Goal: Task Accomplishment & Management: Manage account settings

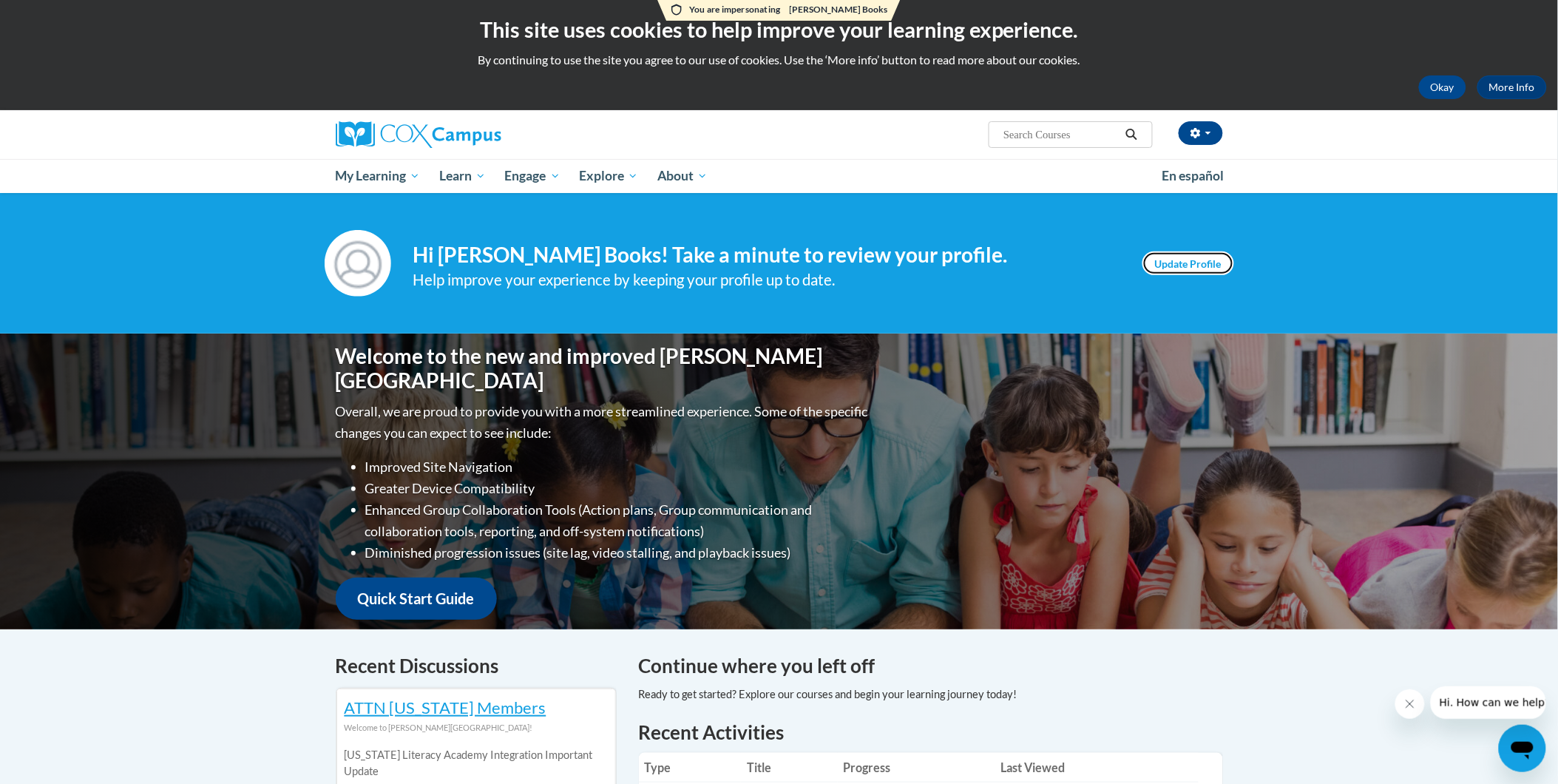
click at [1185, 261] on link "Update Profile" at bounding box center [1187, 264] width 91 height 24
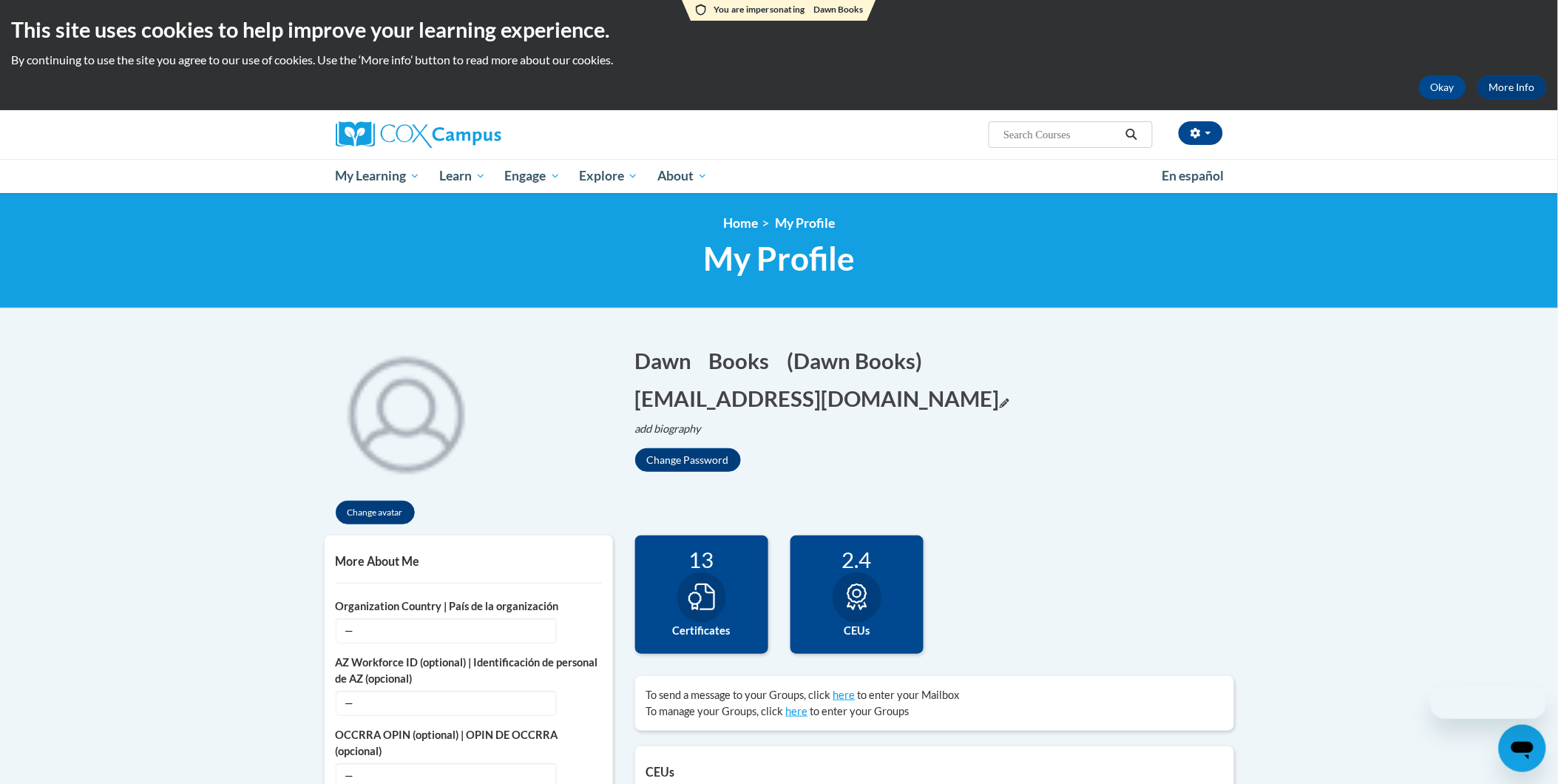
click at [1009, 383] on button "[EMAIL_ADDRESS][DOMAIN_NAME] Edit" at bounding box center [822, 398] width 375 height 30
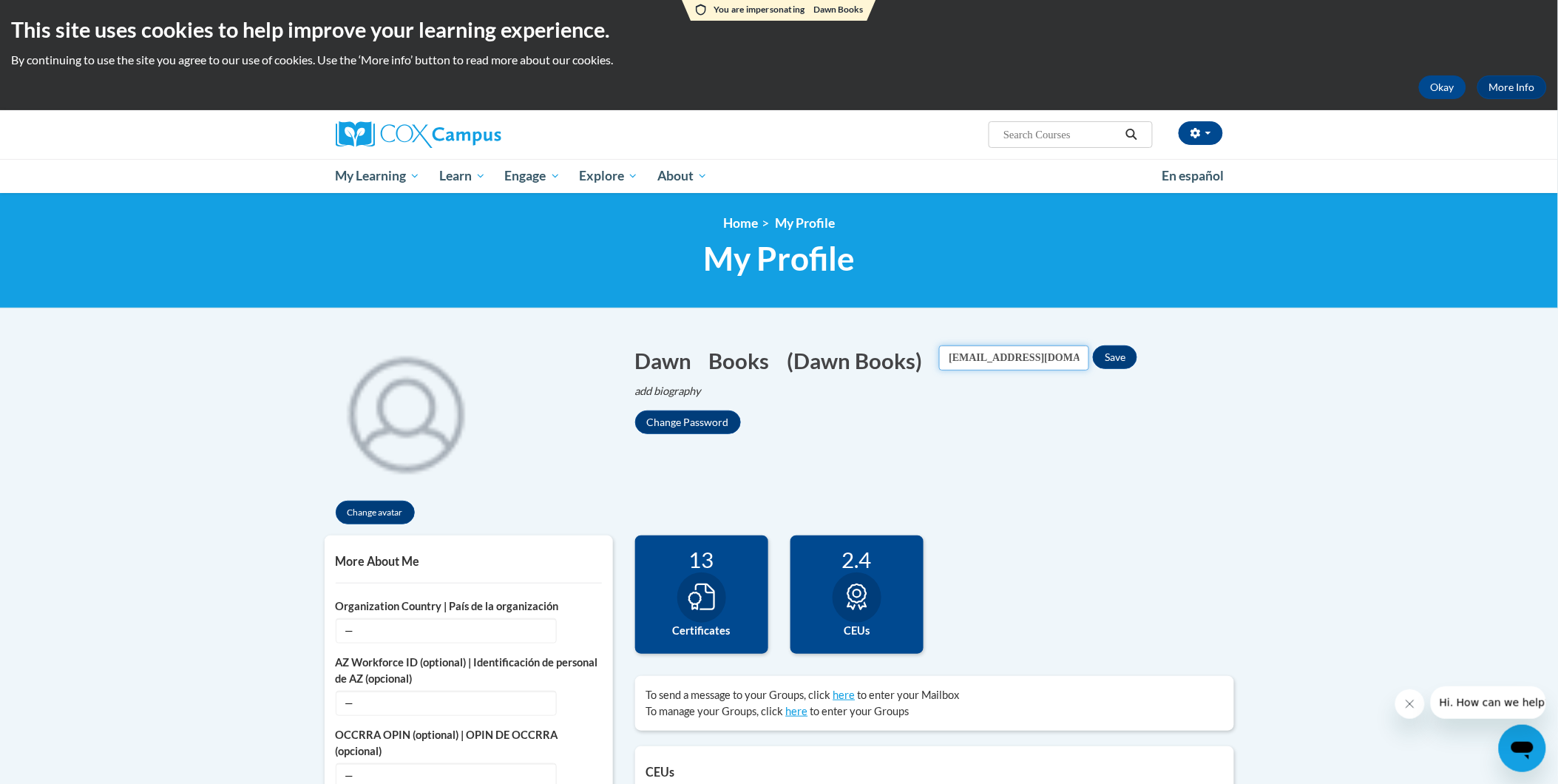
click at [1060, 367] on input "[EMAIL_ADDRESS][DOMAIN_NAME]" at bounding box center [1014, 357] width 150 height 25
click at [1060, 363] on input "[EMAIL_ADDRESS][DOMAIN_NAME]" at bounding box center [1014, 357] width 150 height 25
click at [1057, 361] on input "dkosanke@gsdwi.org" at bounding box center [1014, 357] width 150 height 25
click at [1055, 360] on input "dkosanke@gsdwi.org" at bounding box center [1014, 357] width 150 height 25
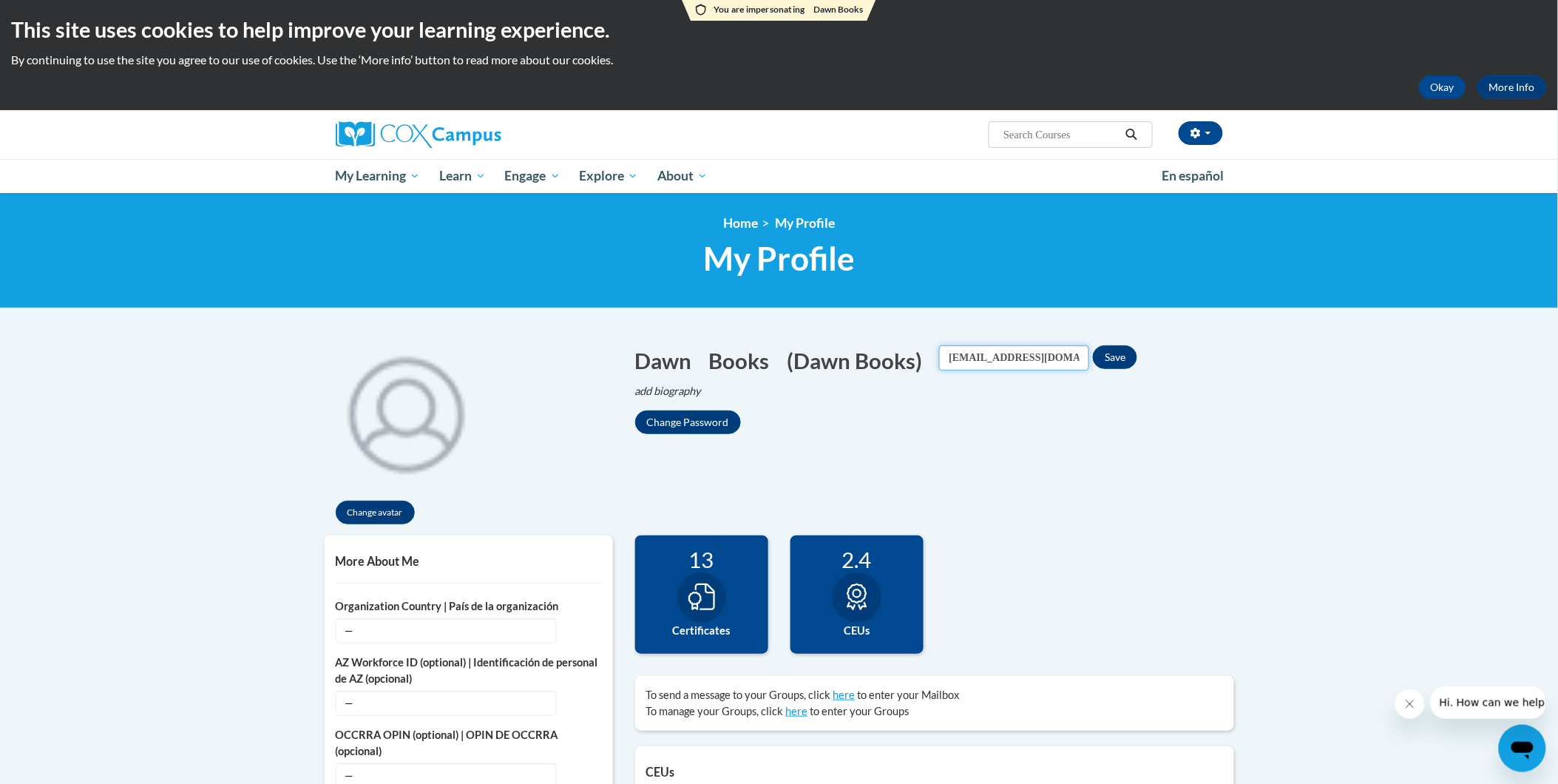
click at [1055, 360] on input "dkosanke@gsdwi.org" at bounding box center [1014, 357] width 150 height 25
click at [1053, 360] on input "dkosanke@gsdwi.org" at bounding box center [1014, 357] width 150 height 25
click at [1053, 360] on input "dkosanke@gsdwi.org" at bounding box center [1014, 357] width 150 height 25
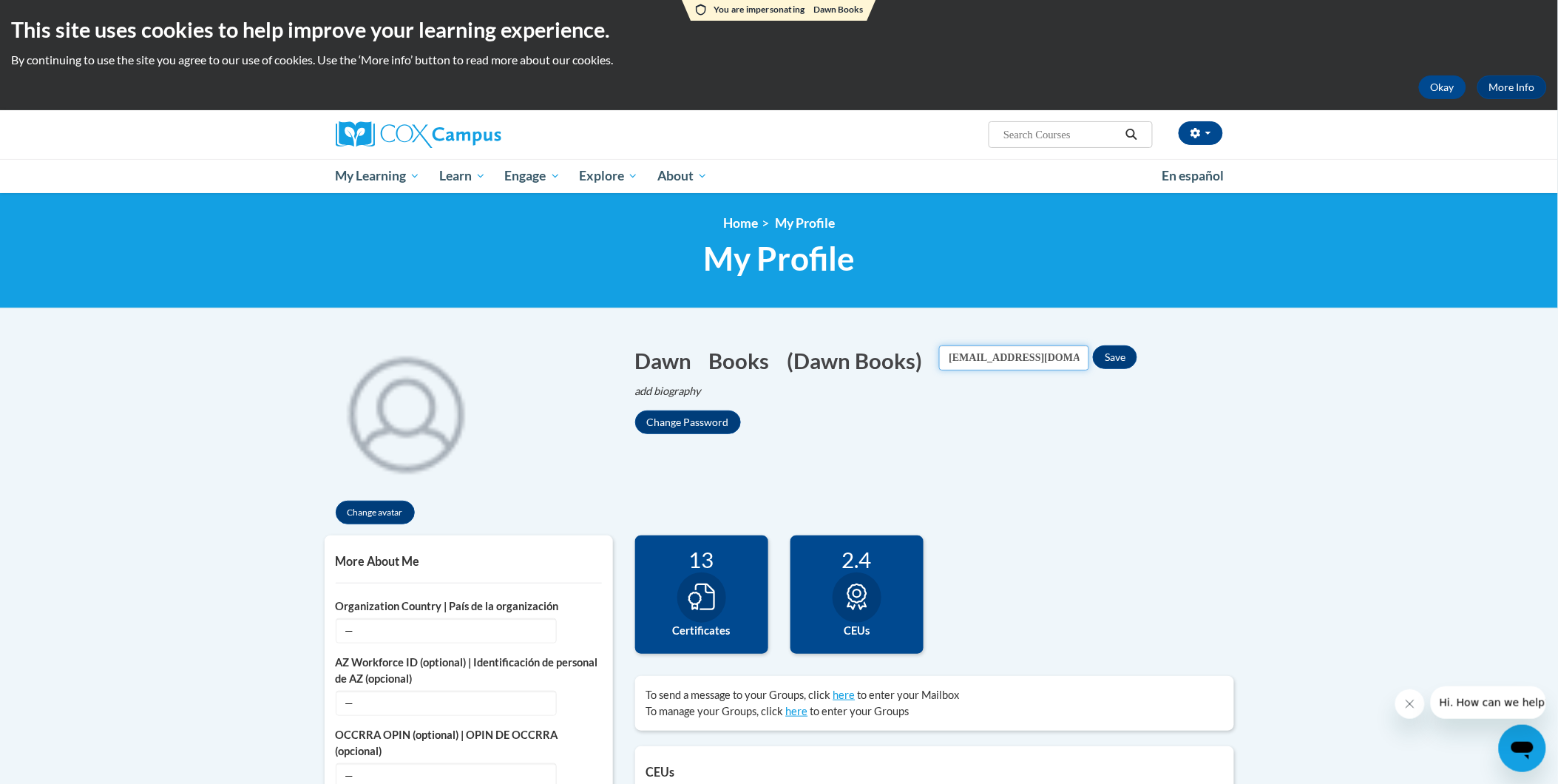
paste input "Dawn@kosanke.us"
type input "Dawn@kosanke.us"
click at [1137, 358] on button "Save" at bounding box center [1115, 357] width 44 height 24
